Goal: Task Accomplishment & Management: Use online tool/utility

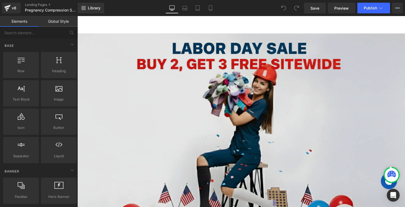
scroll to position [55, 0]
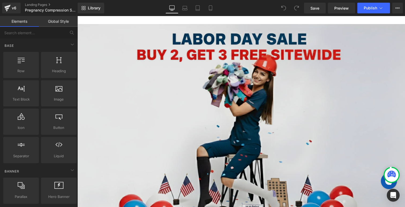
click at [276, 108] on img at bounding box center [241, 133] width 328 height 218
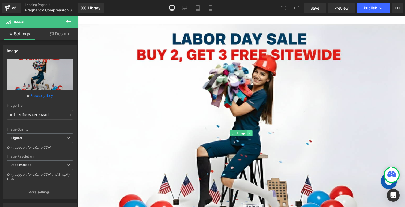
click at [248, 133] on icon at bounding box center [249, 133] width 3 height 3
click at [252, 133] on icon at bounding box center [252, 133] width 3 height 3
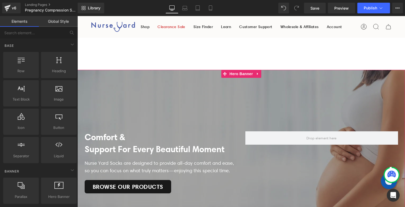
scroll to position [0, 0]
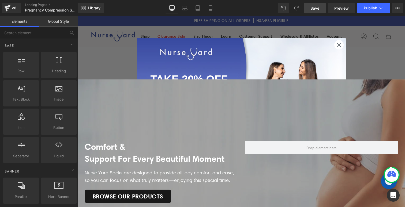
click at [319, 10] on span "Save" at bounding box center [315, 8] width 9 height 6
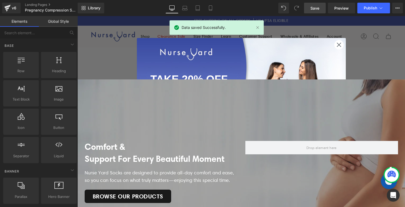
click at [340, 45] on circle "Close dialog" at bounding box center [338, 44] width 9 height 9
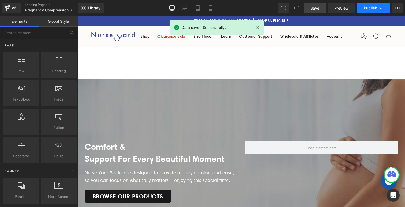
click at [371, 8] on span "Publish" at bounding box center [370, 8] width 13 height 4
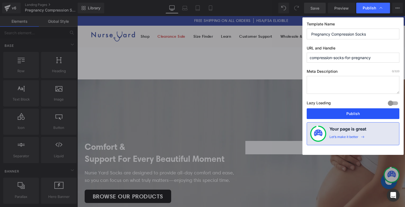
click at [336, 112] on button "Publish" at bounding box center [353, 114] width 93 height 11
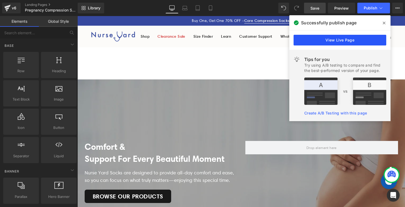
click at [334, 40] on link "View Live Page" at bounding box center [340, 40] width 93 height 11
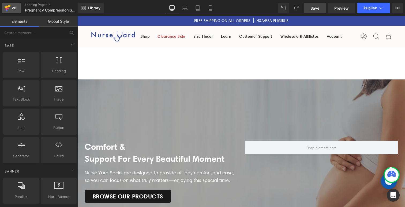
click at [8, 8] on icon at bounding box center [7, 9] width 4 height 2
